Goal: Book appointment/travel/reservation

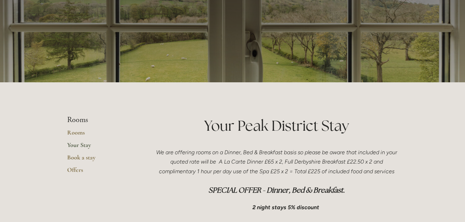
scroll to position [35, 0]
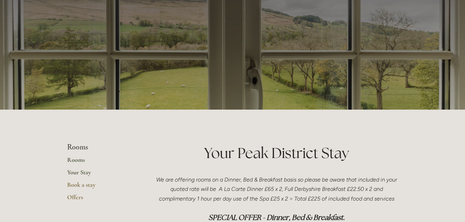
click at [78, 157] on link "Rooms" at bounding box center [100, 162] width 66 height 12
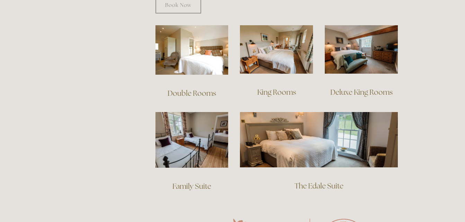
scroll to position [485, 0]
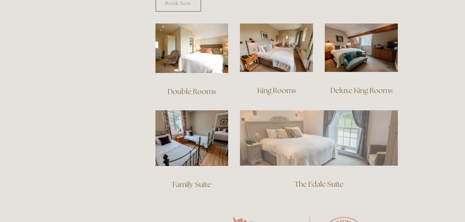
click at [296, 142] on img at bounding box center [319, 137] width 158 height 55
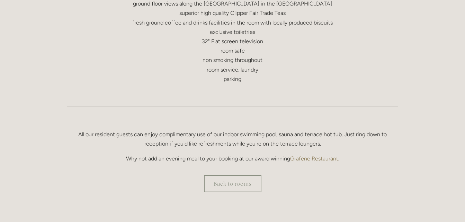
scroll to position [415, 0]
